Goal: Transaction & Acquisition: Purchase product/service

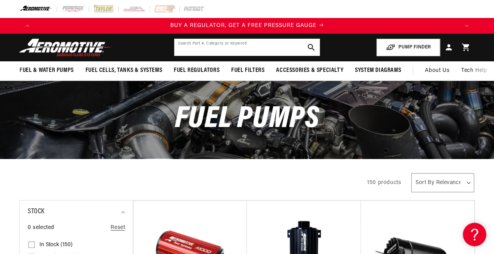
click at [252, 43] on input "text" at bounding box center [247, 47] width 146 height 17
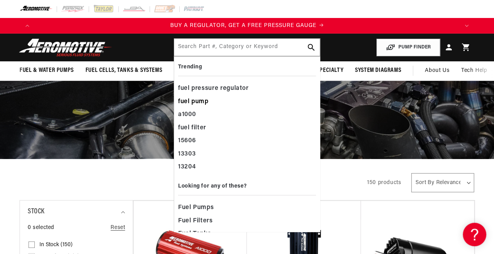
click at [217, 100] on div "fuel pump" at bounding box center [247, 101] width 138 height 13
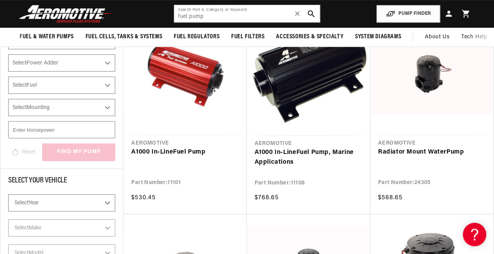
scroll to position [90, 0]
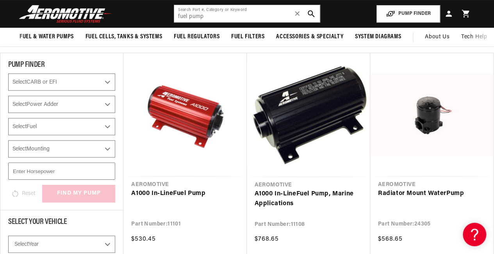
click at [56, 169] on input "number" at bounding box center [61, 171] width 107 height 17
click at [45, 242] on select "Select Year 2023 2022 2021 2020 2019 2018 2017 2016 2015 2014 2013 2012 2011 20…" at bounding box center [61, 244] width 107 height 17
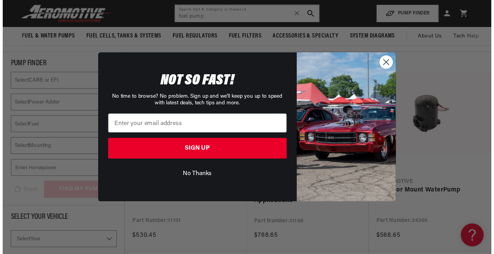
scroll to position [0, 424]
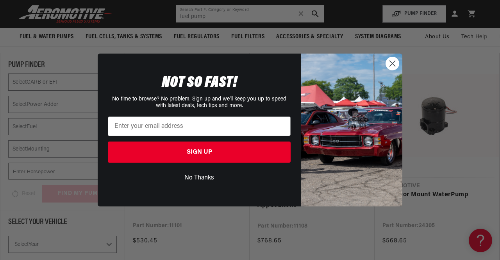
click at [386, 63] on circle "Close dialog" at bounding box center [392, 63] width 13 height 13
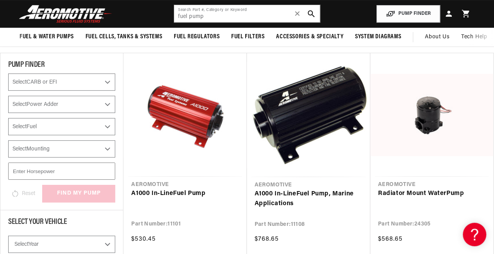
scroll to position [0, 848]
click at [68, 245] on select "Select Year 2023 2022 2021 2020 2019 2018 2017 2016 2015 2014 2013 2012 2011 20…" at bounding box center [61, 244] width 107 height 17
select select "2010"
click at [8, 236] on select "Select Year 2023 2022 2021 2020 2019 2018 2017 2016 2015 2014 2013 2012 2011 20…" at bounding box center [61, 244] width 107 height 17
select select "2010"
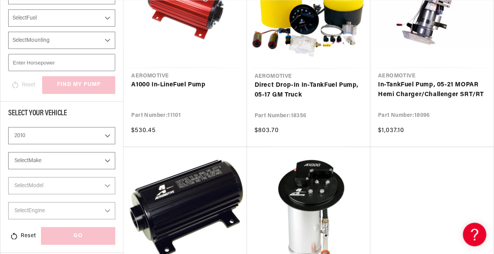
scroll to position [216, 0]
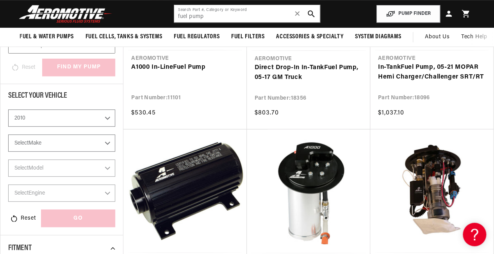
click at [34, 144] on select "Select Make Chevrolet Chrysler Dodge Ford GMC Subaru" at bounding box center [61, 142] width 107 height 17
select select "Dodge"
click at [8, 134] on select "Select Make Chevrolet Chrysler Dodge Ford GMC Subaru" at bounding box center [61, 142] width 107 height 17
select select "Dodge"
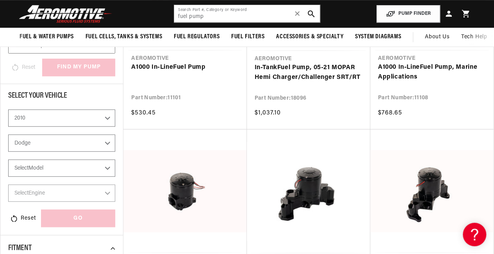
click at [38, 168] on div "2023 2022 2021 2020 2019 2018 2017 2016 2015 2014 2013 2012 2011 2010 2009 2008…" at bounding box center [61, 159] width 107 height 100
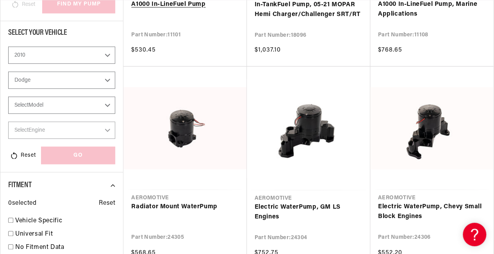
scroll to position [0, 424]
click at [63, 98] on select "Select Model Challenger Charger" at bounding box center [61, 105] width 107 height 17
select select "Charger"
click at [8, 97] on select "Select Model Challenger Charger" at bounding box center [61, 105] width 107 height 17
select select "Charger"
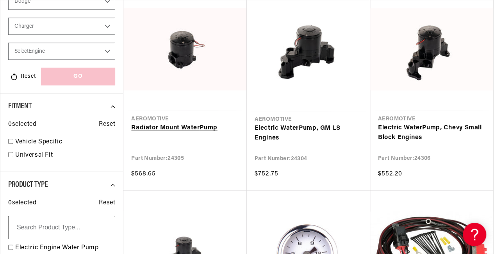
scroll to position [0, 848]
click at [102, 52] on select "Select Engine 3.5L 6.1L" at bounding box center [61, 51] width 107 height 17
click at [86, 44] on select "Select Engine 3.5L 6.1L" at bounding box center [61, 51] width 107 height 17
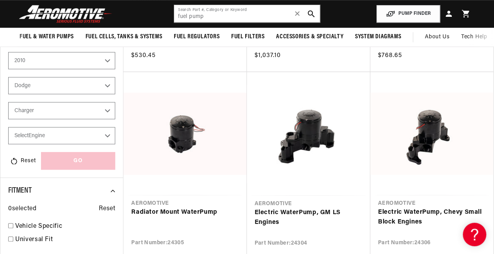
scroll to position [0, 0]
click at [52, 136] on select "Select Engine 3.5L 6.1L" at bounding box center [61, 135] width 107 height 17
click at [91, 125] on div "2023 2022 2021 2020 2019 2018 2017 2016 2015 2014 2013 2012 2011 2010 2009 2008…" at bounding box center [61, 102] width 107 height 100
click at [85, 110] on select "Challenger Charger" at bounding box center [61, 110] width 107 height 17
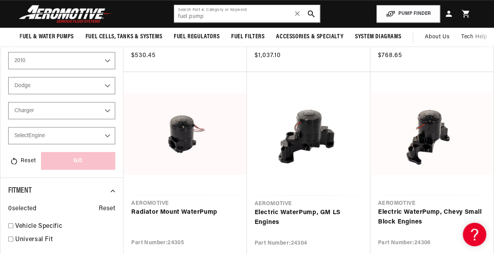
scroll to position [0, 848]
click at [59, 85] on select "Chevrolet Chrysler Dodge Ford GMC Subaru" at bounding box center [61, 85] width 107 height 17
click at [58, 62] on select "2023 2022 2021 2020 2019 2018 2017 2016 2015 2014 2013 2012 2011 2010 2009 2008…" at bounding box center [61, 60] width 107 height 17
click at [8, 52] on select "2023 2022 2021 2020 2019 2018 2017 2016 2015 2014 2013 2012 2011 2010 2009 2008…" at bounding box center [61, 60] width 107 height 17
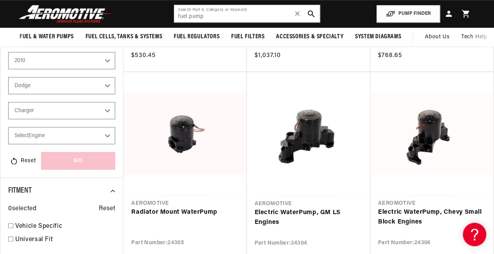
select select "2011"
select select "Make"
select select "Model"
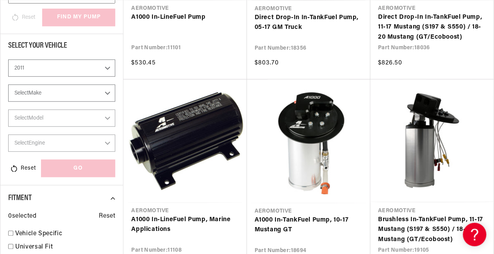
click at [45, 107] on div "2023 2022 2021 2020 2019 2018 2017 2016 2015 2014 2013 2012 2011 2010 2009 2008…" at bounding box center [61, 109] width 107 height 100
click at [67, 81] on div "2023 2022 2021 2020 2019 2018 2017 2016 2015 2014 2013 2012 2011 2010 2009 2008…" at bounding box center [61, 109] width 107 height 100
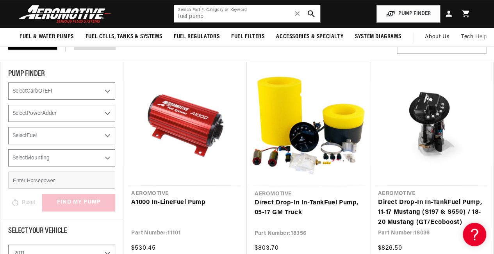
select select "2010"
select select "Dodge"
select select "Charger"
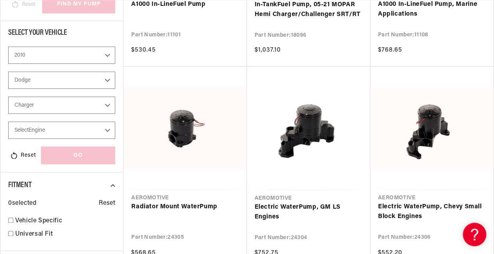
scroll to position [0, 78]
